Goal: Transaction & Acquisition: Book appointment/travel/reservation

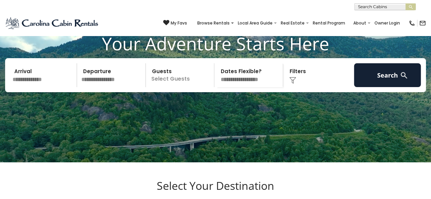
scroll to position [55, 0]
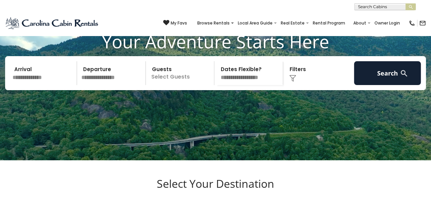
click at [53, 85] on input "text" at bounding box center [43, 73] width 67 height 24
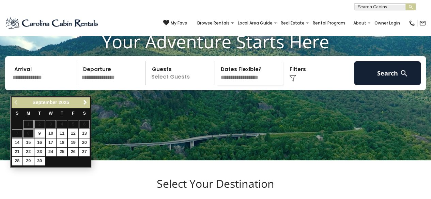
click at [88, 102] on link "Next" at bounding box center [85, 103] width 9 height 9
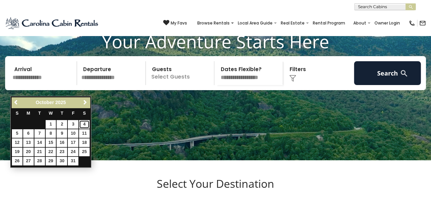
click at [85, 122] on link "4" at bounding box center [84, 124] width 11 height 9
type input "*******"
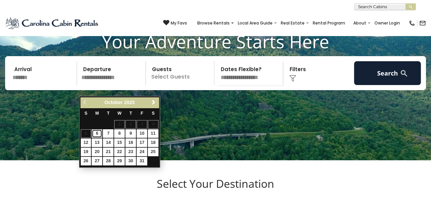
click at [98, 131] on link "6" at bounding box center [97, 134] width 11 height 9
type input "*******"
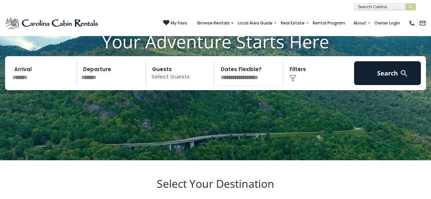
click at [174, 81] on p "Select Guests" at bounding box center [181, 73] width 66 height 24
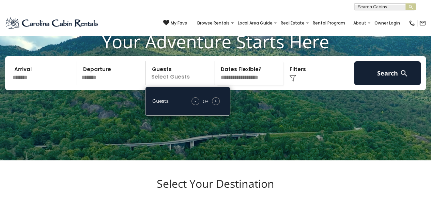
click at [217, 105] on span "+" at bounding box center [215, 101] width 3 height 7
click at [219, 105] on div "+" at bounding box center [216, 102] width 8 height 8
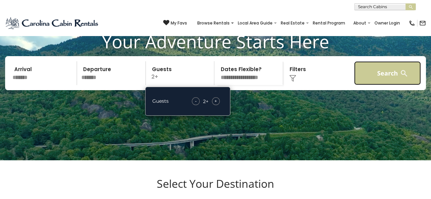
click at [383, 85] on button "Search" at bounding box center [387, 73] width 67 height 24
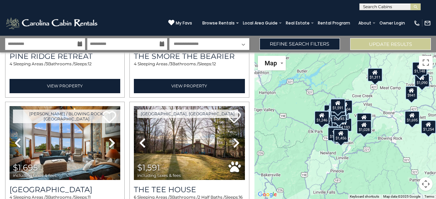
scroll to position [1899, 0]
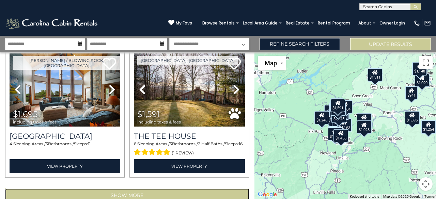
click at [200, 189] on button "Show More" at bounding box center [127, 196] width 244 height 14
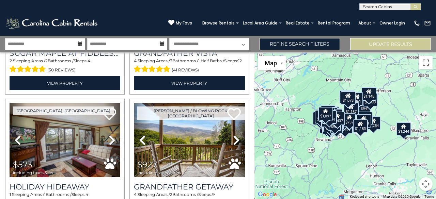
scroll to position [3053, 0]
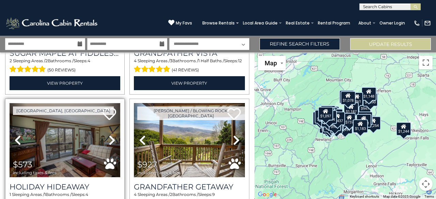
click at [98, 133] on img at bounding box center [65, 140] width 111 height 74
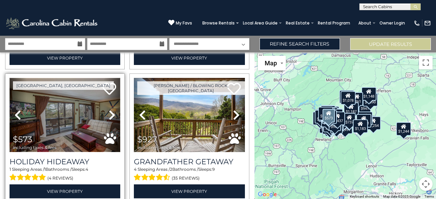
scroll to position [3076, 0]
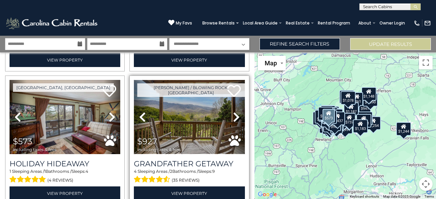
click at [209, 99] on img at bounding box center [189, 117] width 111 height 74
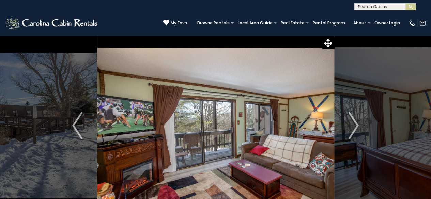
click at [299, 116] on img at bounding box center [215, 125] width 237 height 181
click at [354, 125] on img "Next" at bounding box center [354, 125] width 10 height 27
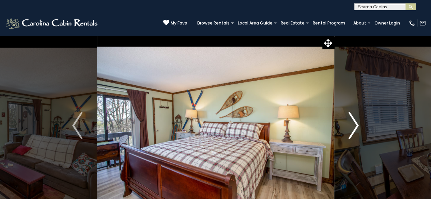
click at [353, 127] on img "Next" at bounding box center [354, 125] width 10 height 27
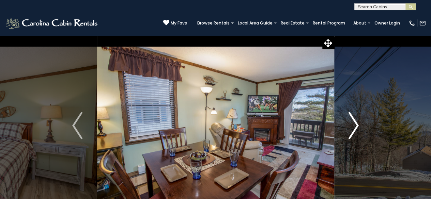
click at [350, 125] on img "Next" at bounding box center [354, 125] width 10 height 27
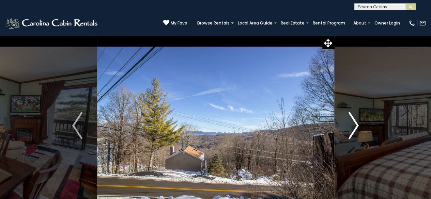
click at [353, 125] on img "Next" at bounding box center [354, 125] width 10 height 27
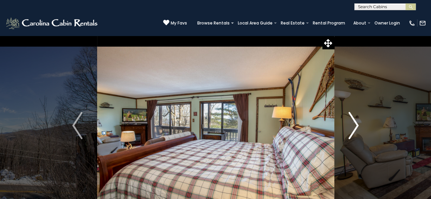
click at [353, 126] on img "Next" at bounding box center [354, 125] width 10 height 27
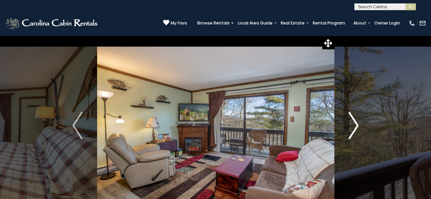
click at [354, 126] on img "Next" at bounding box center [354, 125] width 10 height 27
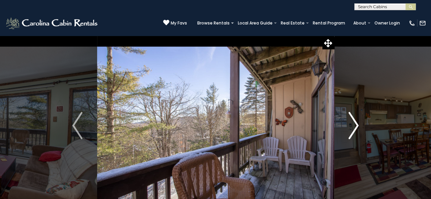
click at [355, 128] on img "Next" at bounding box center [354, 125] width 10 height 27
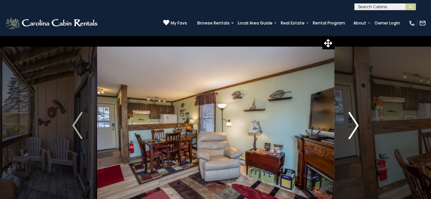
click at [354, 129] on img "Next" at bounding box center [354, 125] width 10 height 27
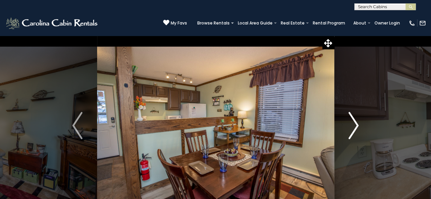
click at [356, 126] on img "Next" at bounding box center [354, 125] width 10 height 27
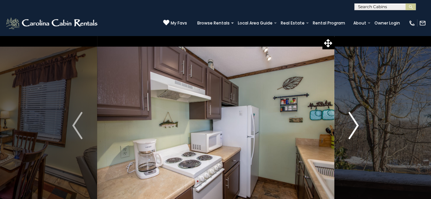
click at [355, 129] on img "Next" at bounding box center [354, 125] width 10 height 27
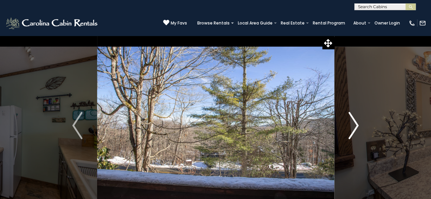
click at [353, 131] on img "Next" at bounding box center [354, 125] width 10 height 27
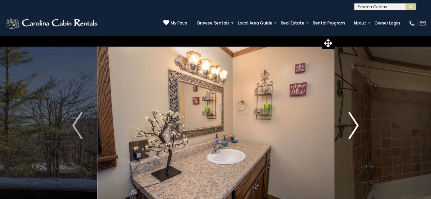
click at [357, 129] on img "Next" at bounding box center [354, 125] width 10 height 27
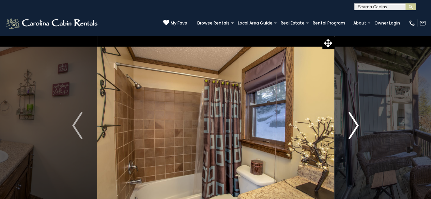
click at [359, 130] on button "Next" at bounding box center [353, 125] width 39 height 181
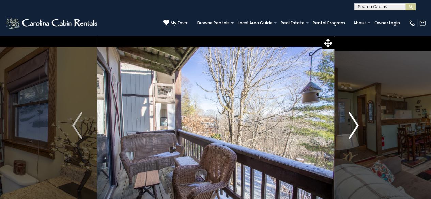
click at [359, 126] on img "Next" at bounding box center [354, 125] width 10 height 27
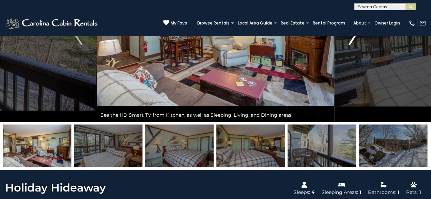
scroll to position [95, 0]
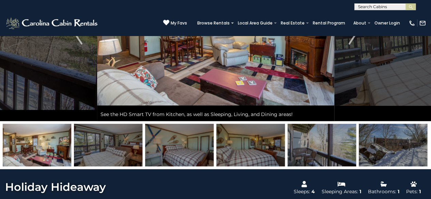
click at [383, 126] on img at bounding box center [393, 145] width 69 height 43
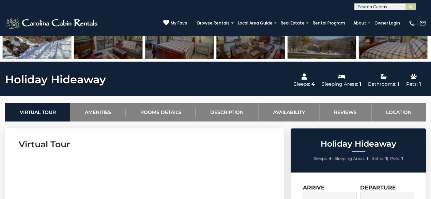
scroll to position [0, 0]
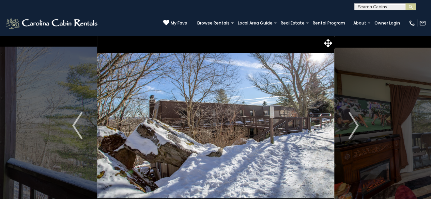
click at [345, 121] on button "Next" at bounding box center [353, 125] width 39 height 181
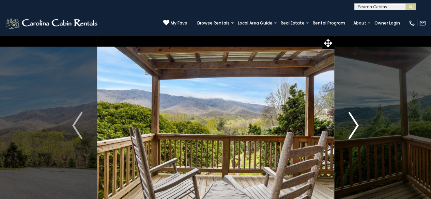
click at [358, 127] on img "Next" at bounding box center [354, 125] width 10 height 27
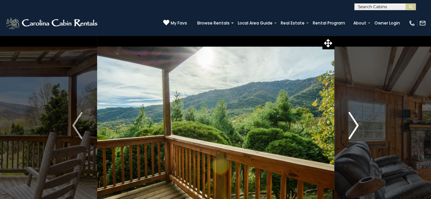
click at [353, 126] on img "Next" at bounding box center [354, 125] width 10 height 27
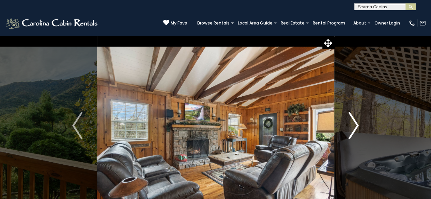
click at [357, 127] on img "Next" at bounding box center [354, 125] width 10 height 27
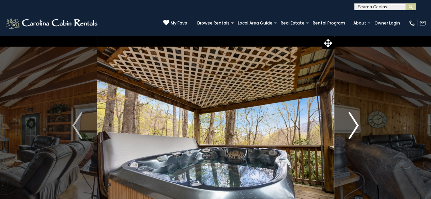
click at [355, 130] on img "Next" at bounding box center [354, 125] width 10 height 27
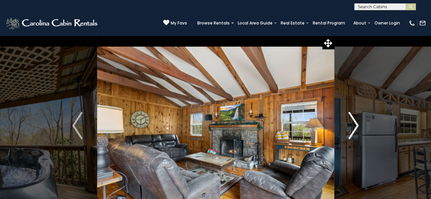
click at [357, 129] on img "Next" at bounding box center [354, 125] width 10 height 27
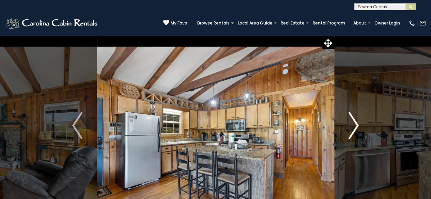
click at [358, 128] on img "Next" at bounding box center [354, 125] width 10 height 27
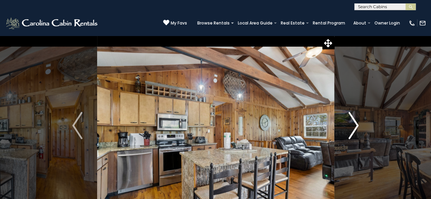
click at [355, 132] on img "Next" at bounding box center [354, 125] width 10 height 27
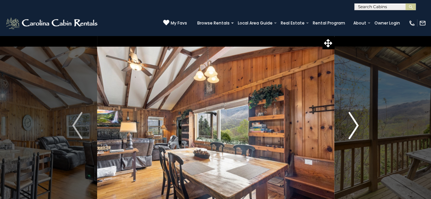
click at [359, 128] on img "Next" at bounding box center [354, 125] width 10 height 27
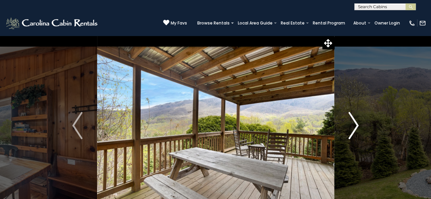
click at [357, 129] on img "Next" at bounding box center [354, 125] width 10 height 27
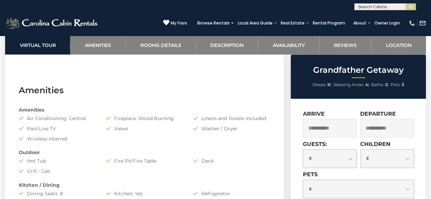
scroll to position [465, 0]
click at [413, 157] on select "**********" at bounding box center [388, 159] width 54 height 18
select select "*"
click at [361, 150] on select "**********" at bounding box center [388, 159] width 54 height 18
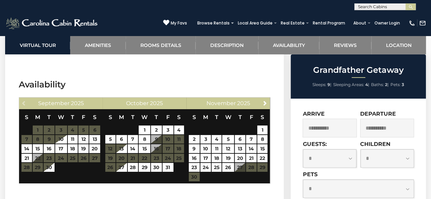
scroll to position [1112, 0]
click at [181, 129] on link "4" at bounding box center [179, 130] width 10 height 9
type input "**********"
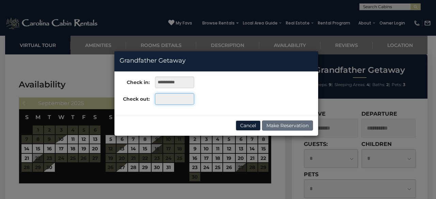
click at [176, 100] on input "text" at bounding box center [174, 99] width 39 height 12
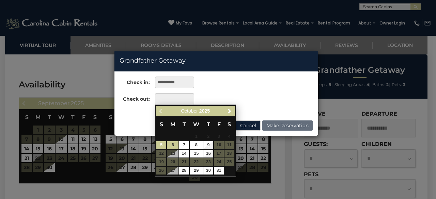
click at [176, 147] on link "6" at bounding box center [173, 146] width 12 height 8
type input "**********"
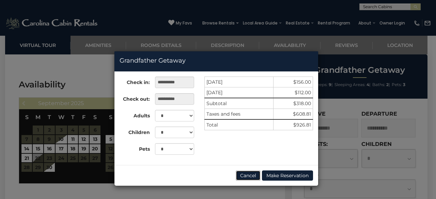
click at [251, 177] on button "Cancel" at bounding box center [248, 176] width 25 height 10
